Goal: Information Seeking & Learning: Learn about a topic

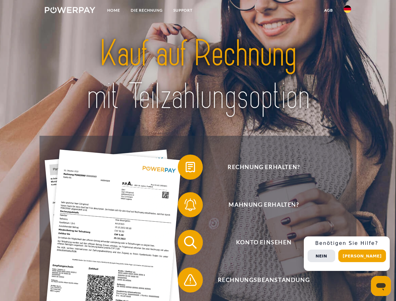
click at [70, 11] on img at bounding box center [70, 10] width 50 height 6
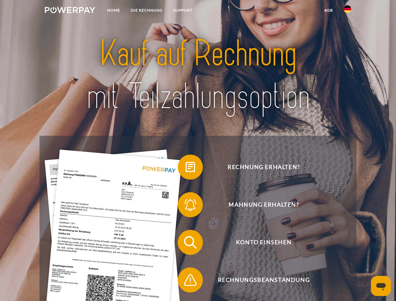
click at [347, 11] on img at bounding box center [347, 9] width 8 height 8
click at [328, 10] on link "agb" at bounding box center [328, 10] width 19 height 11
click at [185, 168] on span at bounding box center [180, 166] width 31 height 31
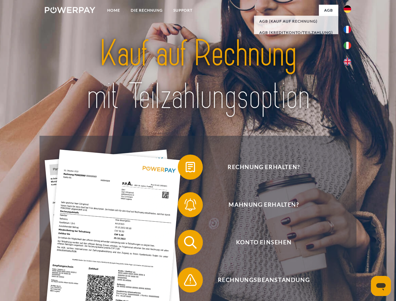
click at [185, 206] on span at bounding box center [180, 204] width 31 height 31
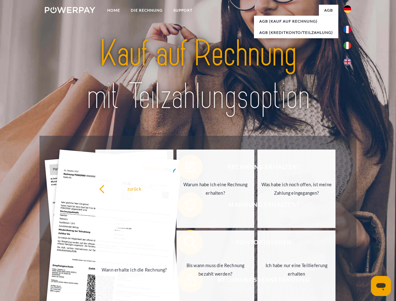
click at [185, 243] on link "Bis wann muss die Rechnung bezahlt werden?" at bounding box center [215, 269] width 78 height 78
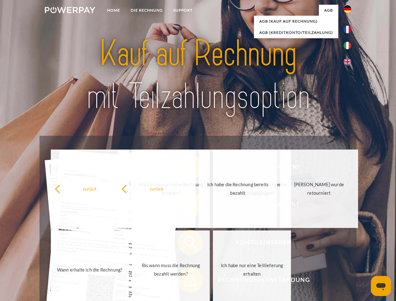
click at [185, 281] on span at bounding box center [180, 279] width 31 height 31
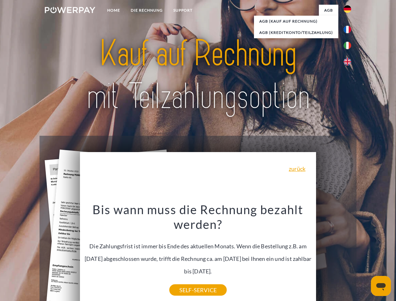
click at [349, 253] on div "Rechnung erhalten? Mahnung erhalten? Konto einsehen" at bounding box center [197, 261] width 316 height 251
click at [333, 255] on span "Konto einsehen" at bounding box center [263, 242] width 153 height 25
click at [364, 256] on header "Home DIE RECHNUNG SUPPORT" at bounding box center [198, 216] width 396 height 433
